Goal: Navigation & Orientation: Find specific page/section

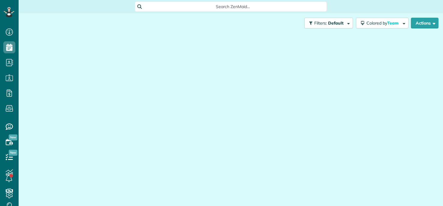
scroll to position [3, 3]
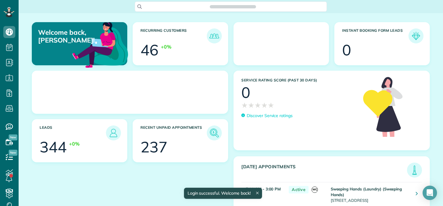
scroll to position [3, 3]
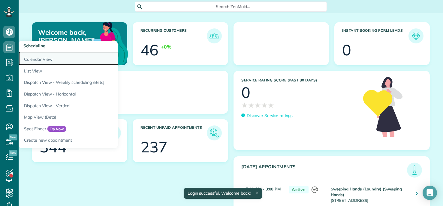
click at [38, 58] on link "Calendar View" at bounding box center [94, 59] width 150 height 14
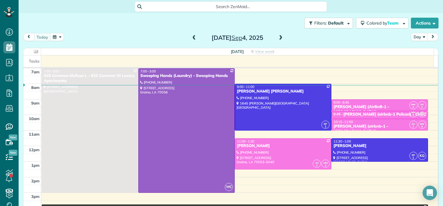
scroll to position [206, 19]
